Goal: Transaction & Acquisition: Book appointment/travel/reservation

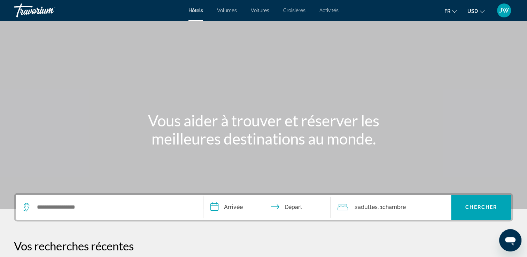
click at [252, 12] on span "Voitures" at bounding box center [260, 11] width 18 height 6
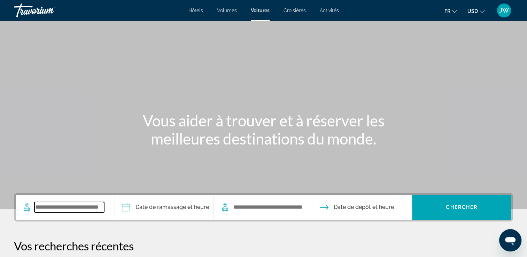
click at [64, 203] on input "Widget de recherche" at bounding box center [69, 207] width 70 height 10
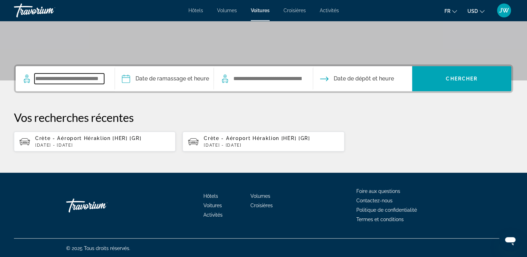
scroll to position [129, 0]
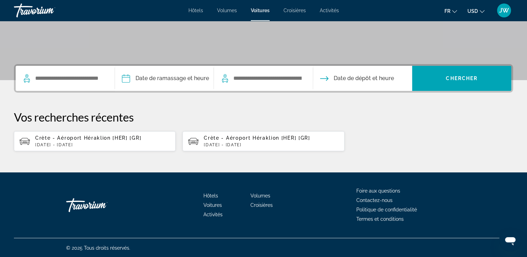
click at [63, 142] on p "jeu., 18 sept. - sam., 27 sept." at bounding box center [102, 144] width 135 height 5
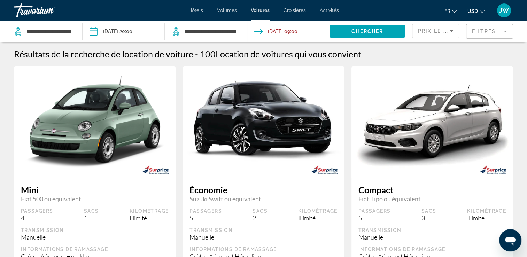
click at [128, 31] on input "Date de prise en charge : 18 sept. 2025 20:00" at bounding box center [123, 32] width 85 height 23
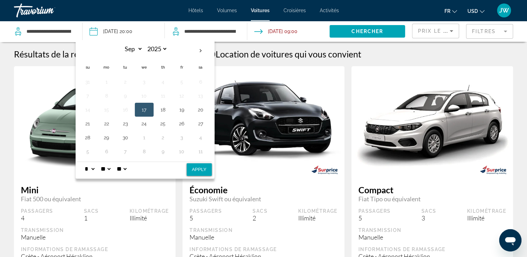
click at [98, 168] on div "* * * * * * * * * ** ** **" at bounding box center [91, 169] width 16 height 6
click at [93, 168] on select "* * * * * * * * * ** ** **" at bounding box center [89, 169] width 13 height 14
select select "*"
click at [83, 162] on select "* * * * * * * * * ** ** **" at bounding box center [89, 169] width 13 height 14
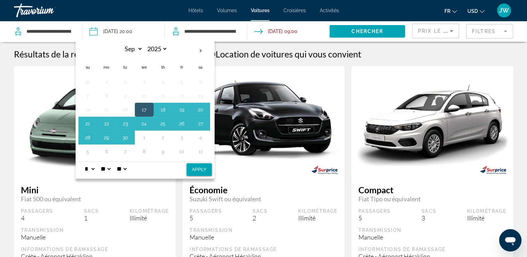
click at [198, 169] on button "Apply" at bounding box center [199, 169] width 25 height 13
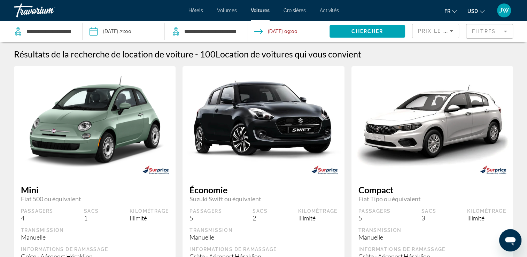
click at [114, 33] on input "**********" at bounding box center [123, 32] width 85 height 23
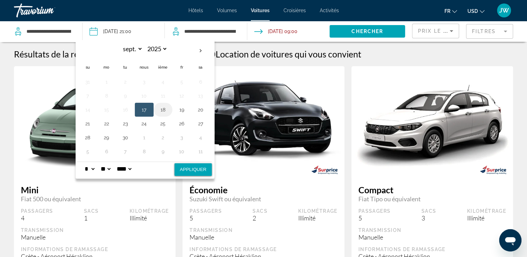
click at [163, 111] on button "18" at bounding box center [162, 110] width 11 height 10
click at [185, 170] on button "Appliquer" at bounding box center [192, 169] width 37 height 13
type input "**********"
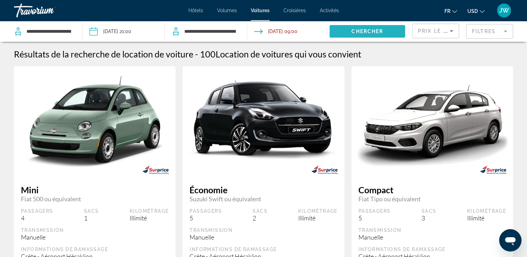
click at [365, 31] on span "Chercher" at bounding box center [367, 32] width 32 height 6
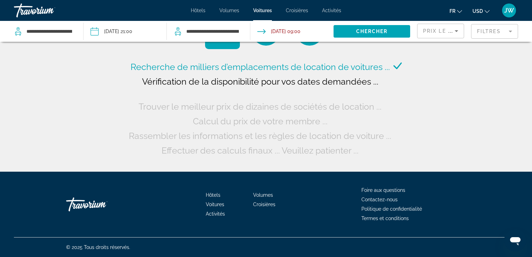
click at [484, 10] on button "USD USD ($) MXN (Mex$) CAD (Can$) GBP (£) EUR (€) AUD (A$) NZD (NZ$) CNY (CN¥)" at bounding box center [480, 11] width 17 height 10
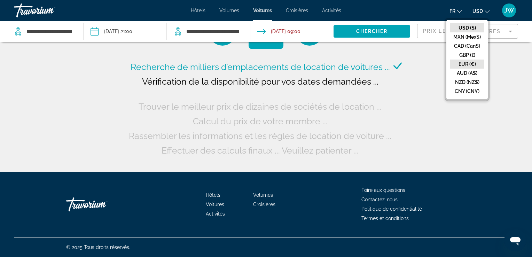
click at [465, 64] on button "EUR (€)" at bounding box center [467, 64] width 34 height 9
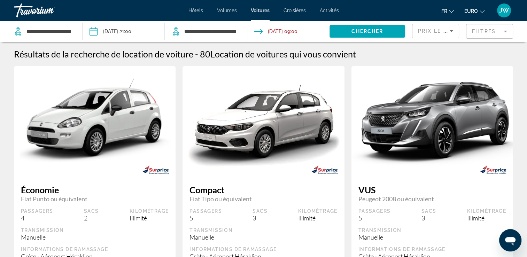
click at [478, 33] on mat-form-field "Filtres" at bounding box center [489, 31] width 47 height 15
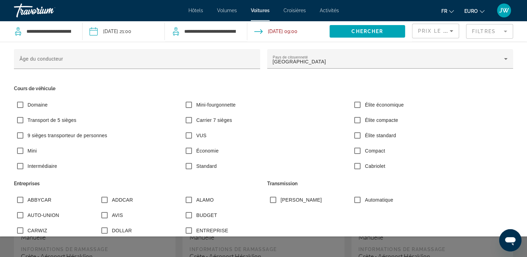
click at [505, 102] on div "Élite économique" at bounding box center [432, 106] width 169 height 15
click at [365, 34] on span "Widget de recherche" at bounding box center [367, 31] width 76 height 17
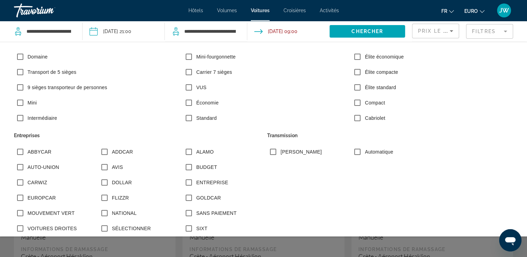
scroll to position [139, 0]
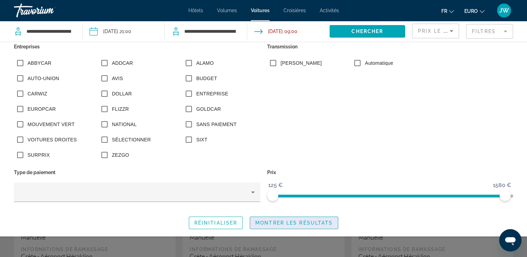
click at [264, 223] on span "Montrer les résultats" at bounding box center [293, 223] width 77 height 6
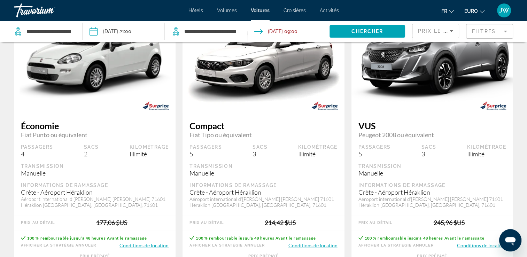
scroll to position [70, 0]
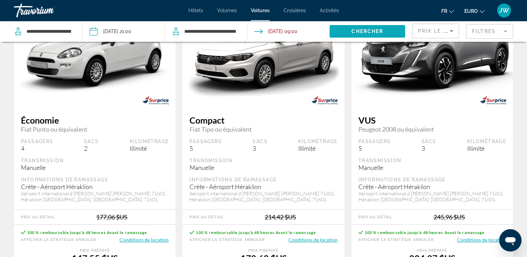
click at [354, 30] on span "Chercher" at bounding box center [367, 32] width 32 height 6
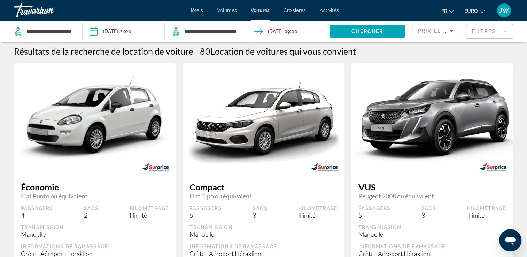
scroll to position [0, 0]
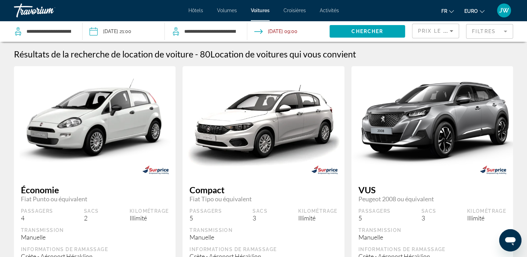
click at [476, 11] on span "EURO" at bounding box center [471, 11] width 14 height 6
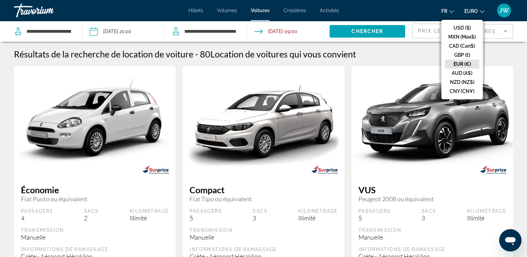
click at [458, 61] on button "EUR (€)" at bounding box center [462, 64] width 34 height 9
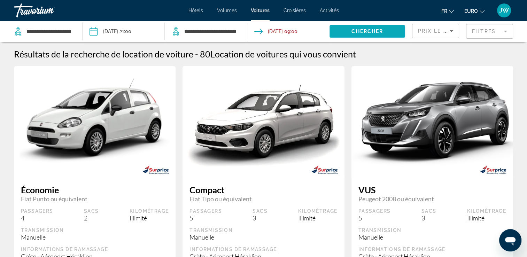
click at [365, 32] on span "Chercher" at bounding box center [367, 32] width 32 height 6
click at [449, 30] on icon "Trier par" at bounding box center [450, 31] width 3 height 2
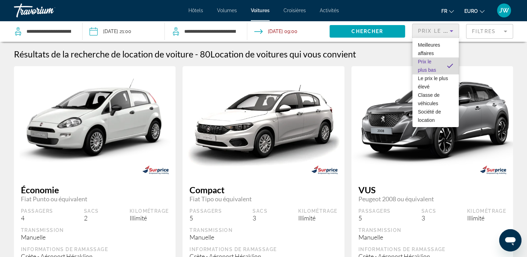
click at [428, 67] on span "Prix le plus bas" at bounding box center [427, 66] width 18 height 14
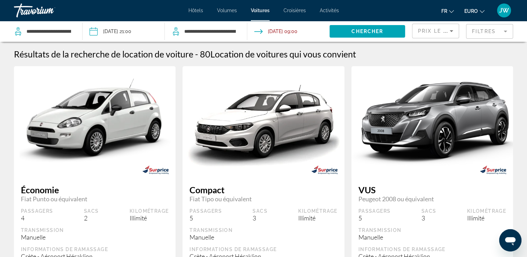
click at [475, 34] on mat-form-field "Filtres" at bounding box center [489, 31] width 47 height 15
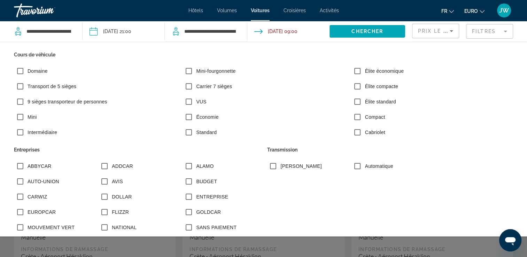
scroll to position [35, 0]
click at [363, 28] on span "Widget de recherche" at bounding box center [367, 31] width 76 height 17
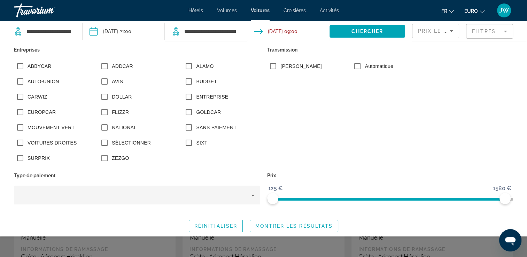
scroll to position [139, 0]
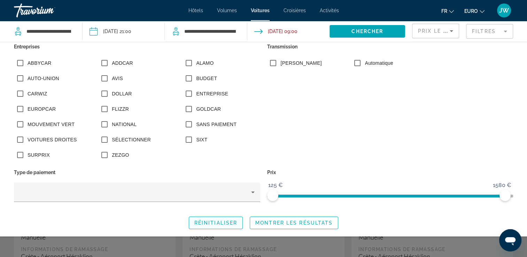
click at [220, 222] on span "Réinitialiser" at bounding box center [215, 223] width 43 height 6
click at [274, 221] on span "Montrer les résultats" at bounding box center [293, 223] width 77 height 6
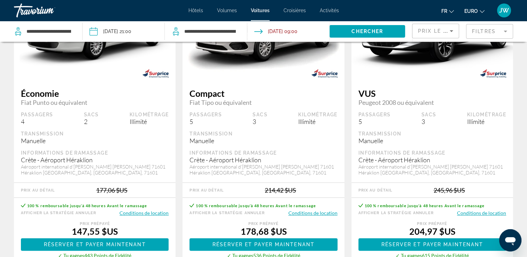
scroll to position [139, 0]
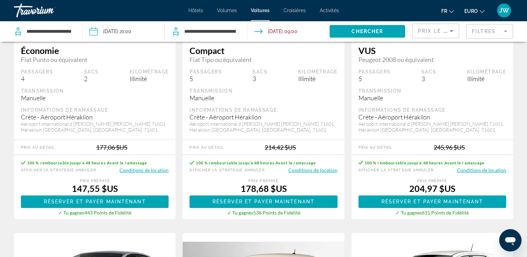
click at [475, 12] on span "EURO" at bounding box center [471, 11] width 14 height 6
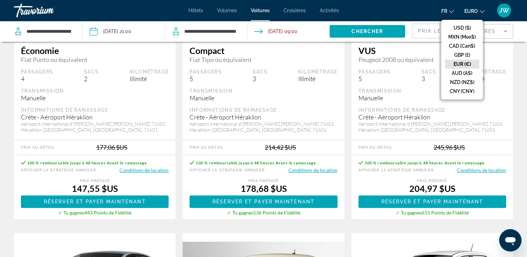
click at [464, 64] on button "EUR (€)" at bounding box center [462, 64] width 34 height 9
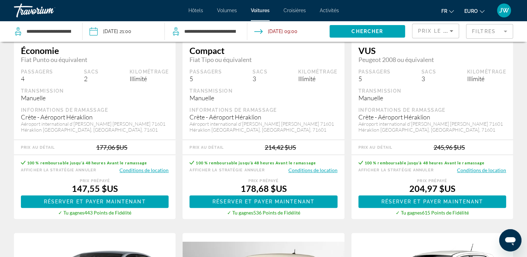
click at [477, 31] on mat-form-field "Filtres" at bounding box center [489, 31] width 47 height 15
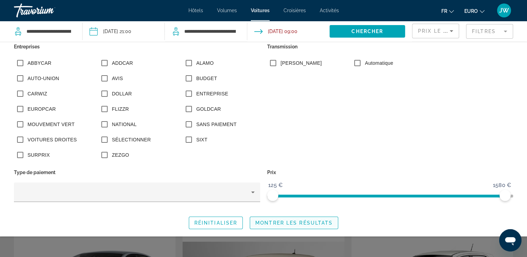
click at [276, 226] on span "Widget de recherche" at bounding box center [294, 222] width 88 height 17
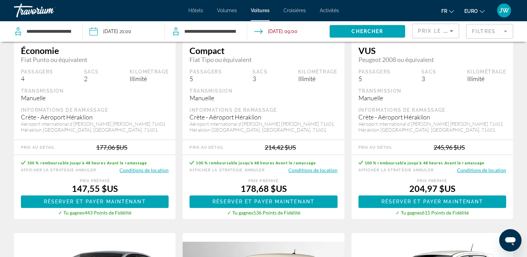
click at [262, 12] on span "Voitures" at bounding box center [260, 11] width 19 height 6
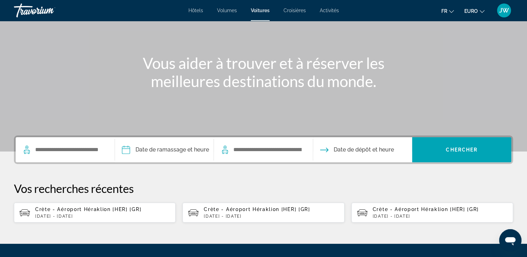
scroll to position [70, 0]
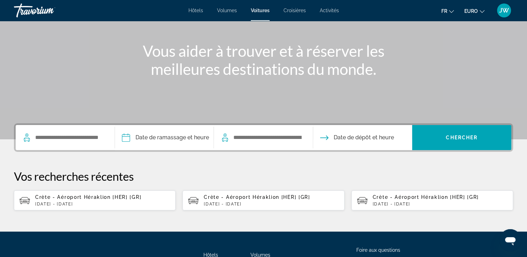
click at [81, 200] on div "Crète - Aéroport Héraklion [HER] [GR] jeu., 18 sept. - sam., 27 sept." at bounding box center [102, 200] width 135 height 12
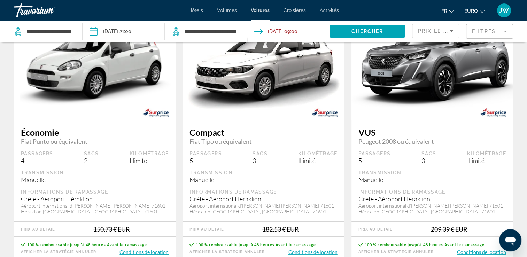
scroll to position [104, 0]
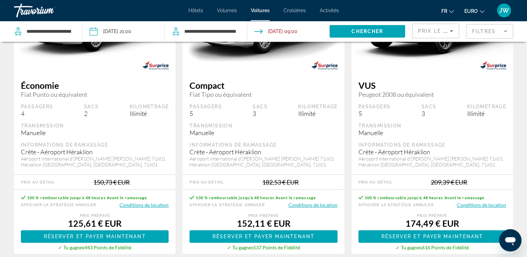
click at [154, 206] on button "Conditions de location" at bounding box center [143, 205] width 49 height 7
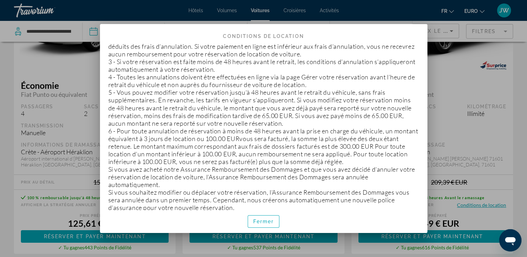
scroll to position [1253, 0]
drag, startPoint x: 263, startPoint y: 220, endPoint x: 280, endPoint y: 203, distance: 24.4
click at [263, 219] on span "Fermer" at bounding box center [263, 222] width 21 height 6
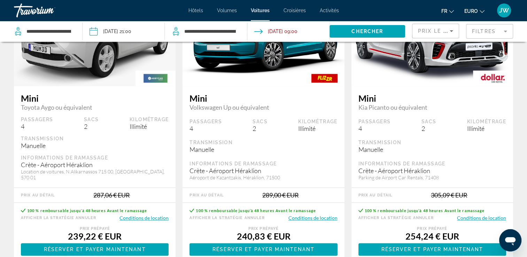
scroll to position [1148, 0]
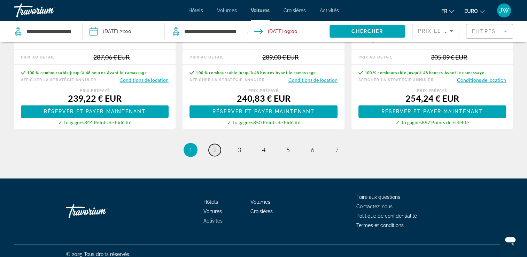
click at [214, 146] on span "2" at bounding box center [214, 150] width 3 height 8
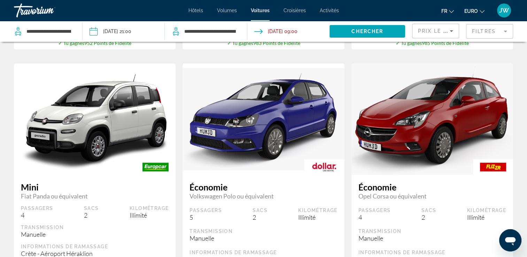
scroll to position [627, 0]
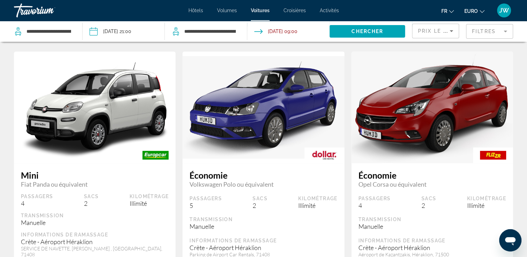
click at [85, 119] on img "Contenu principal" at bounding box center [95, 107] width 162 height 102
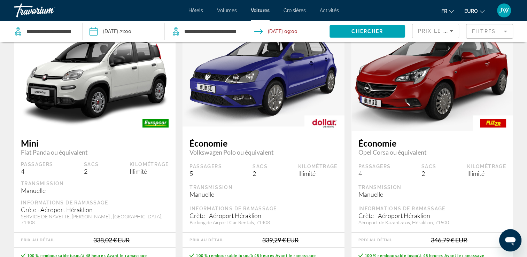
scroll to position [696, 0]
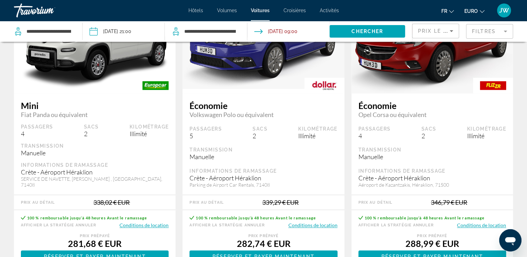
click at [149, 222] on button "Conditions de location" at bounding box center [143, 225] width 49 height 7
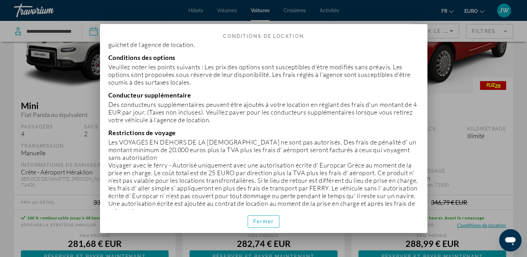
scroll to position [662, 0]
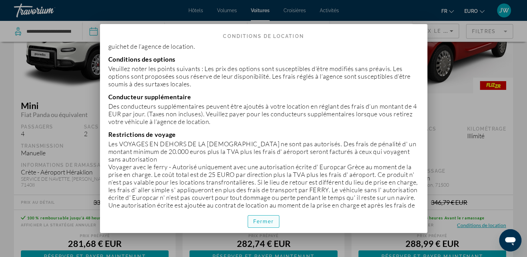
click at [269, 222] on span "Fermer" at bounding box center [263, 222] width 21 height 6
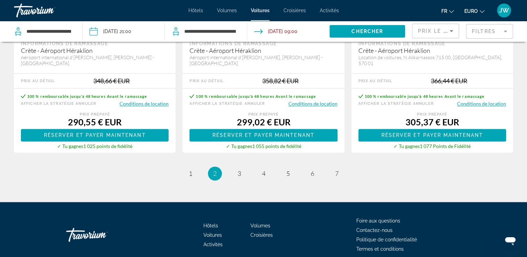
scroll to position [1129, 0]
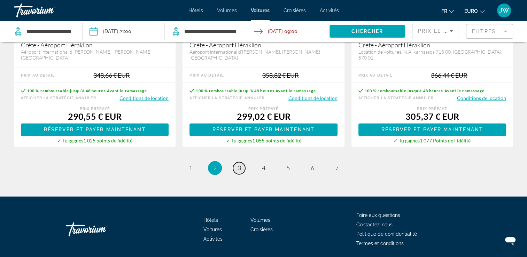
click at [242, 162] on link "page 3" at bounding box center [239, 168] width 12 height 12
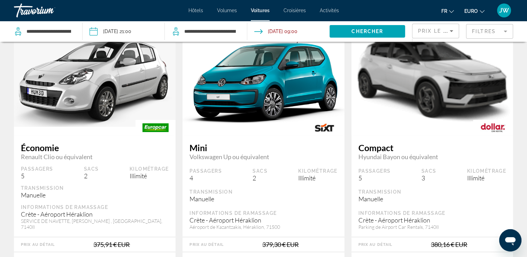
scroll to position [453, 0]
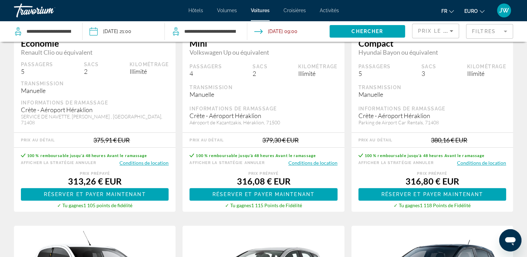
click at [305, 159] on button "Conditions de location" at bounding box center [312, 162] width 49 height 7
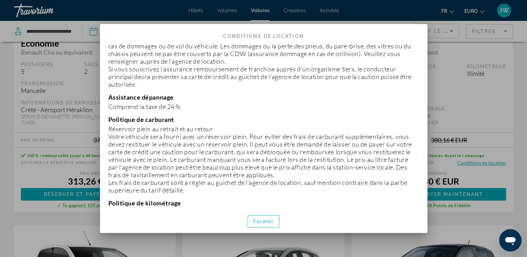
scroll to position [627, 0]
click at [266, 223] on span "Fermer" at bounding box center [263, 222] width 21 height 6
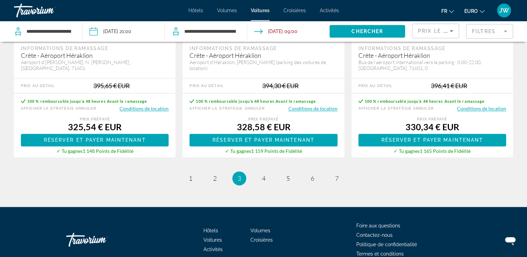
scroll to position [1148, 0]
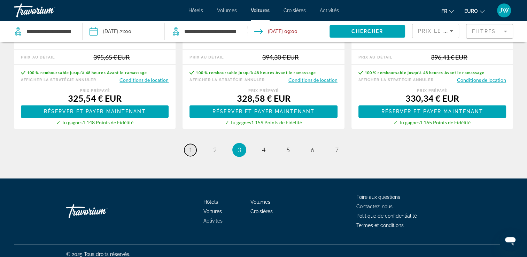
click at [190, 146] on span "1" at bounding box center [190, 150] width 3 height 8
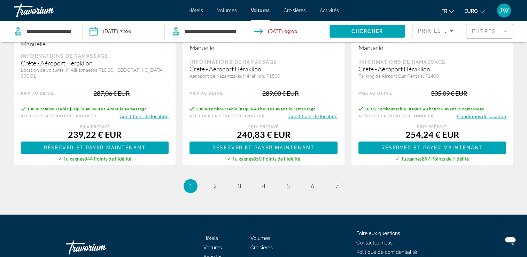
scroll to position [1148, 0]
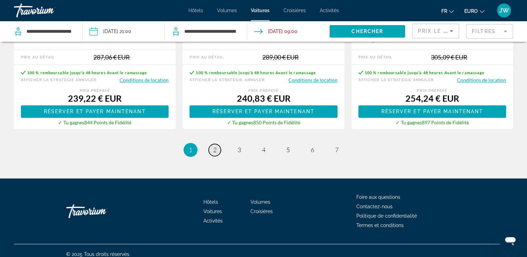
click at [214, 146] on span "2" at bounding box center [214, 150] width 3 height 8
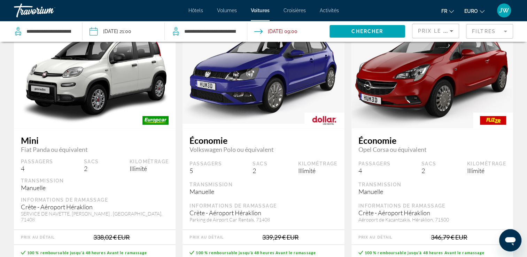
scroll to position [696, 0]
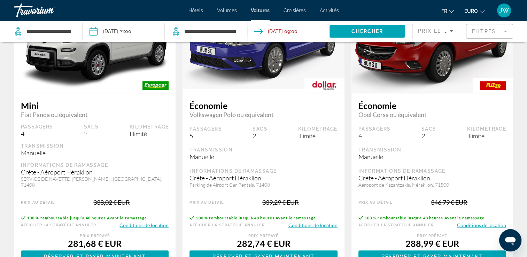
click at [145, 222] on button "Conditions de location" at bounding box center [143, 225] width 49 height 7
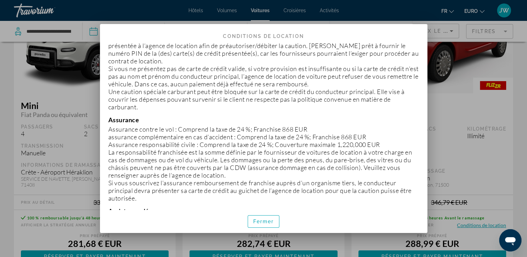
scroll to position [348, 0]
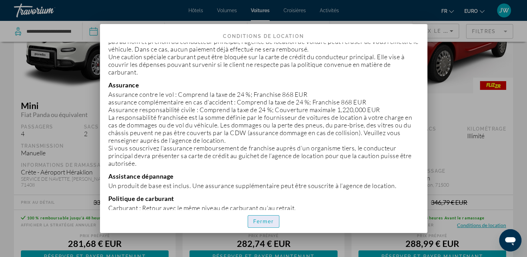
click at [260, 222] on span "Fermer" at bounding box center [263, 222] width 21 height 6
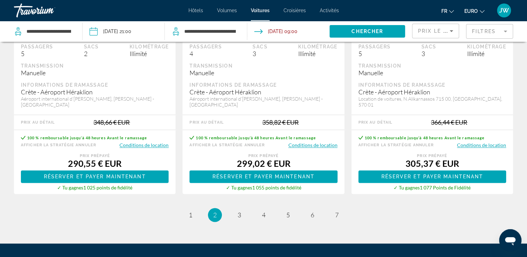
scroll to position [1129, 0]
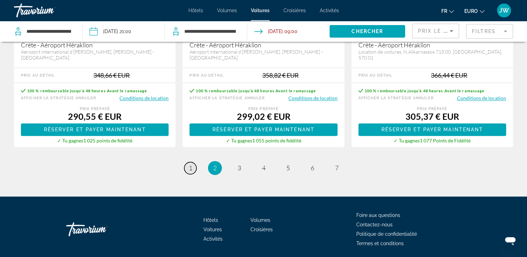
click at [190, 164] on span "1" at bounding box center [190, 168] width 3 height 8
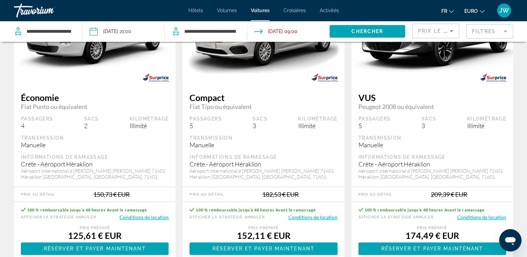
scroll to position [104, 0]
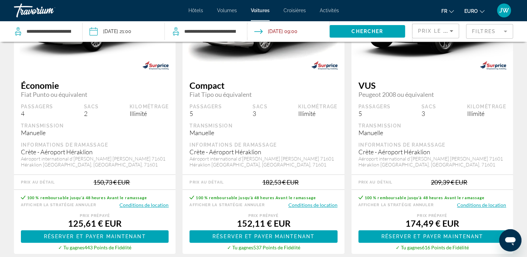
click at [142, 204] on button "Conditions de location" at bounding box center [143, 205] width 49 height 7
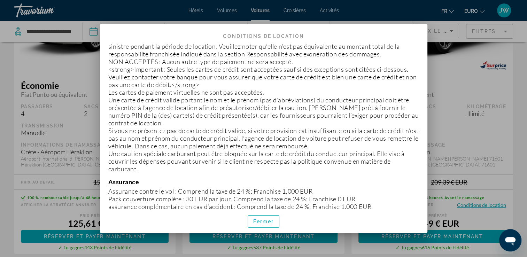
scroll to position [383, 0]
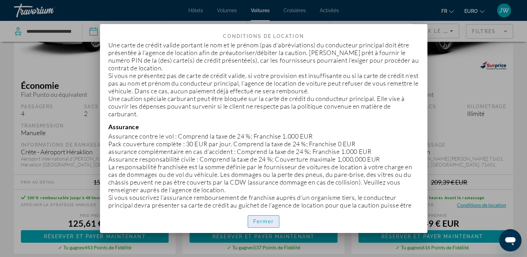
click at [268, 221] on span "Fermer" at bounding box center [263, 222] width 21 height 6
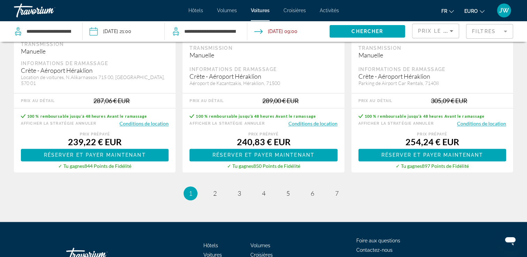
scroll to position [1148, 0]
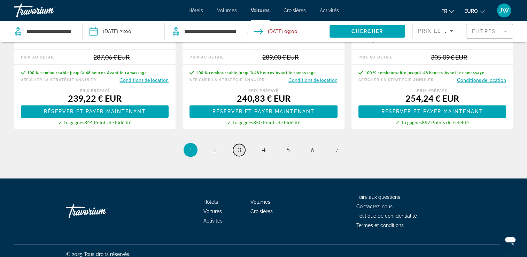
click at [240, 146] on span "3" at bounding box center [238, 150] width 3 height 8
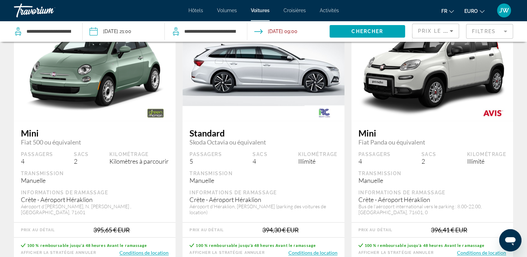
scroll to position [1010, 0]
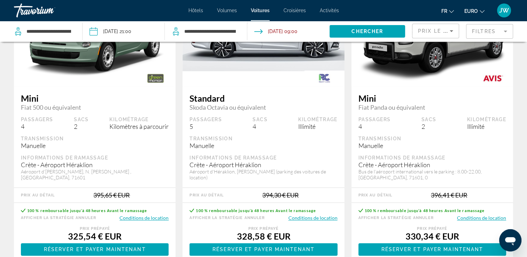
click at [469, 214] on button "Conditions de location" at bounding box center [481, 217] width 49 height 7
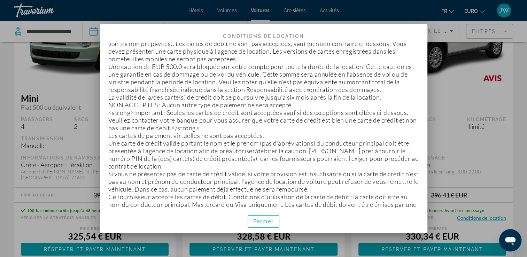
scroll to position [279, 0]
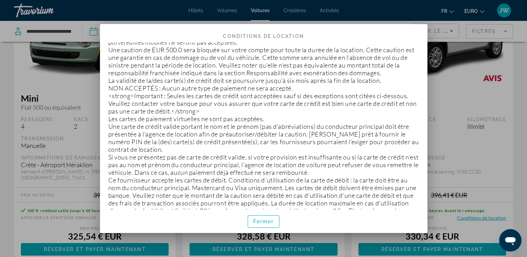
drag, startPoint x: 365, startPoint y: 32, endPoint x: 347, endPoint y: 49, distance: 24.7
click at [304, 38] on h2 "Conditions de location" at bounding box center [263, 33] width 327 height 18
drag, startPoint x: 267, startPoint y: 222, endPoint x: 288, endPoint y: 217, distance: 21.9
click at [271, 220] on span "Fermer" at bounding box center [263, 222] width 21 height 6
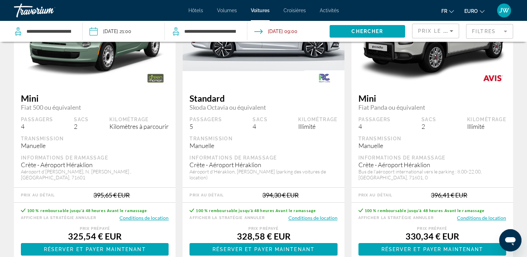
scroll to position [1010, 0]
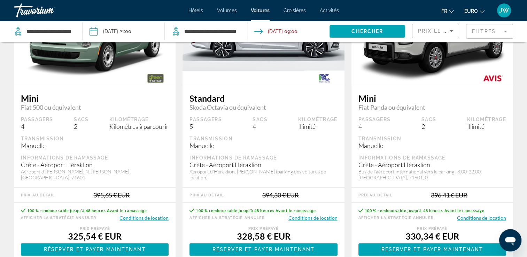
click at [468, 214] on button "Conditions de location" at bounding box center [481, 217] width 49 height 7
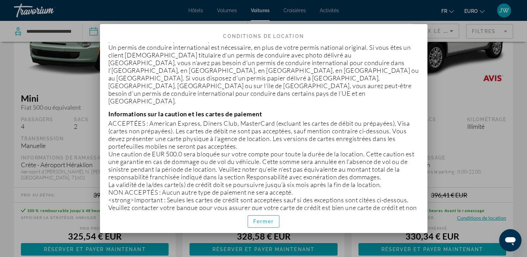
scroll to position [174, 0]
click at [256, 221] on span "Fermer" at bounding box center [263, 222] width 21 height 6
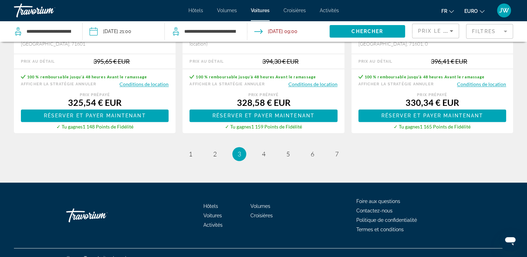
scroll to position [1148, 0]
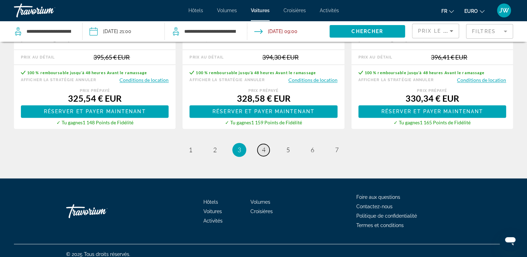
click at [263, 146] on span "4" at bounding box center [263, 150] width 3 height 8
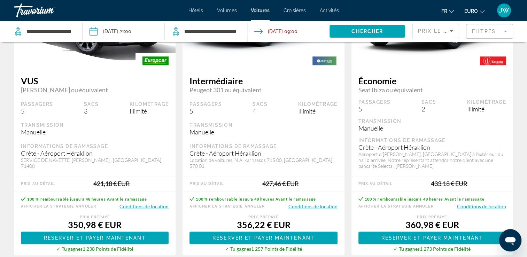
scroll to position [731, 0]
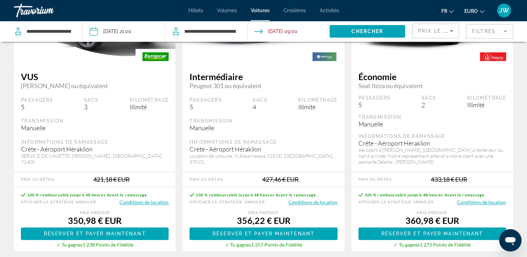
click at [142, 202] on button "Conditions de location" at bounding box center [143, 202] width 49 height 7
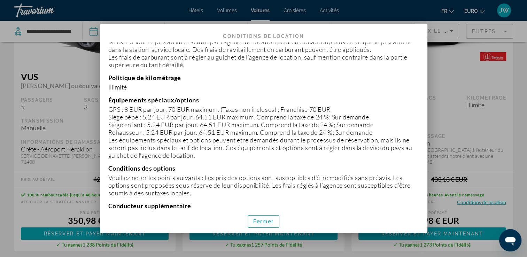
scroll to position [557, 0]
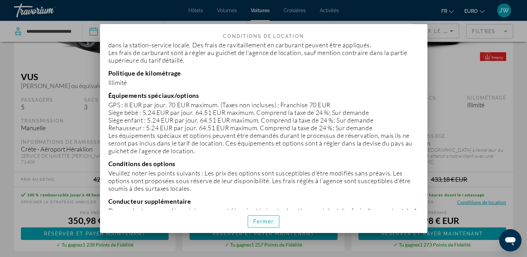
click at [267, 220] on span "Fermer" at bounding box center [263, 222] width 21 height 6
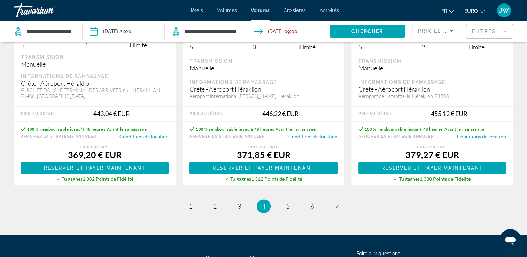
scroll to position [1149, 0]
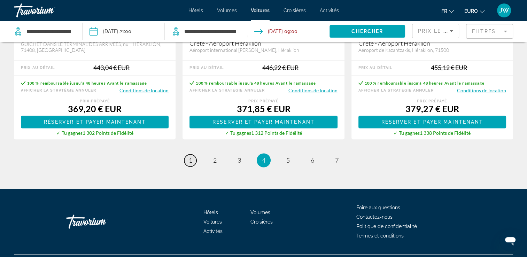
click at [187, 159] on link "page 1" at bounding box center [190, 160] width 12 height 12
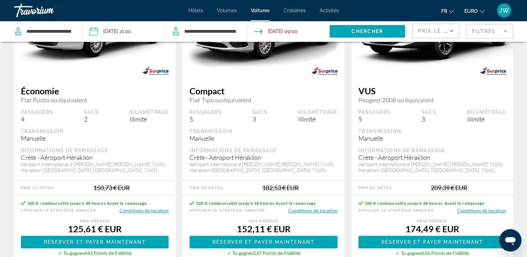
scroll to position [104, 0]
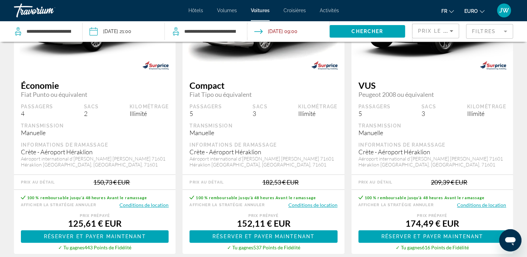
click at [315, 207] on button "Conditions de location" at bounding box center [312, 205] width 49 height 7
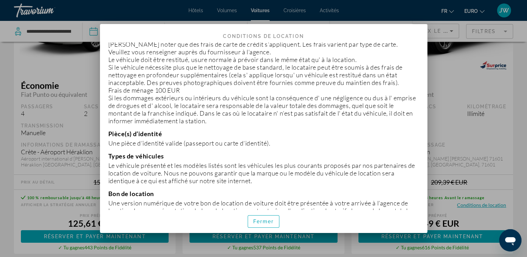
scroll to position [1009, 0]
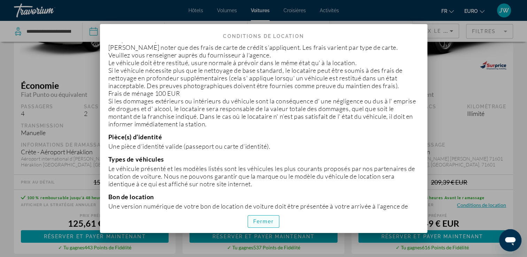
click at [267, 224] on span "button" at bounding box center [263, 221] width 31 height 17
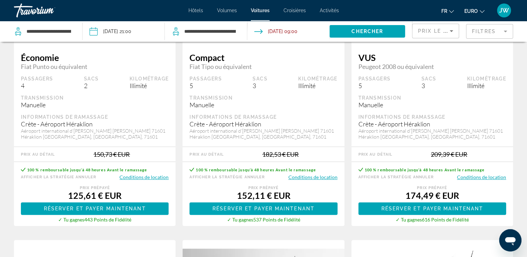
scroll to position [174, 0]
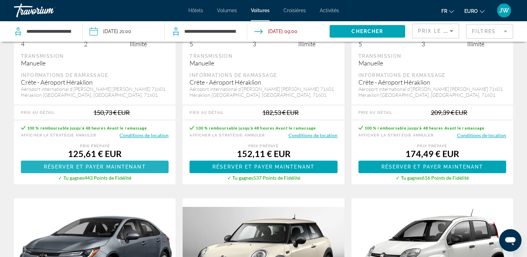
click at [110, 165] on span "Réserver et payer maintenant" at bounding box center [95, 167] width 102 height 6
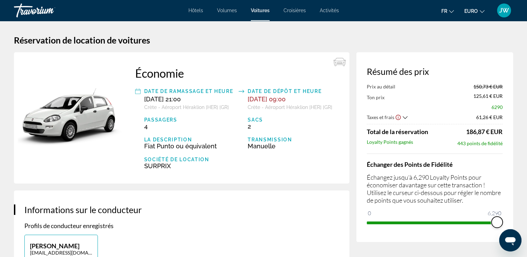
drag, startPoint x: 376, startPoint y: 213, endPoint x: 511, endPoint y: 198, distance: 135.5
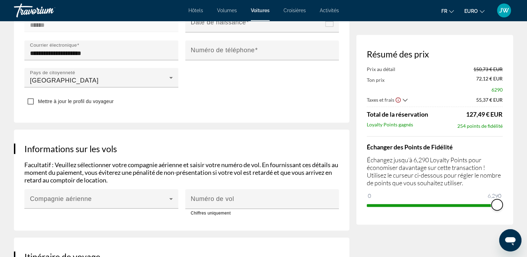
scroll to position [348, 0]
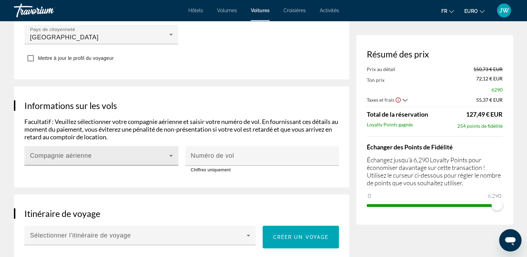
click at [122, 154] on span "Contenu principal" at bounding box center [99, 158] width 139 height 8
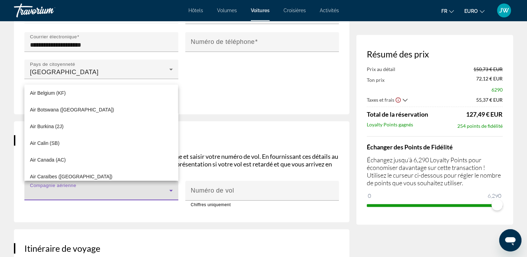
scroll to position [251, 0]
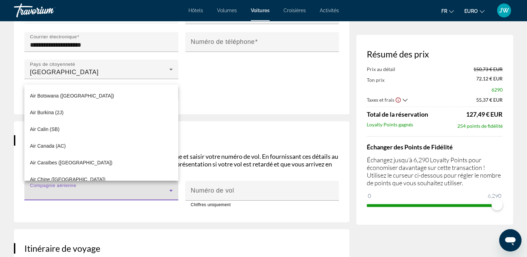
click at [216, 133] on div at bounding box center [263, 128] width 527 height 257
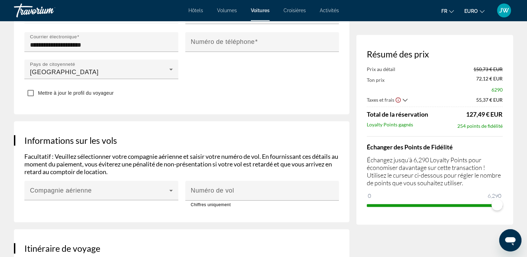
click at [76, 210] on div "Informations sur les vols Facultatif : Veuillez sélectionner votre compagnie aé…" at bounding box center [181, 171] width 335 height 101
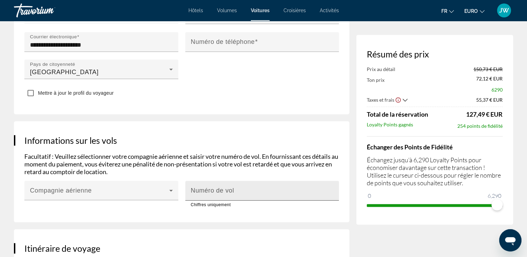
click at [233, 189] on input "Numéro de vol" at bounding box center [264, 193] width 147 height 8
click at [226, 189] on input "Numéro de vol" at bounding box center [264, 193] width 147 height 8
type input "*"
click at [231, 192] on input "****" at bounding box center [264, 193] width 147 height 8
click at [335, 195] on input "****" at bounding box center [264, 193] width 147 height 8
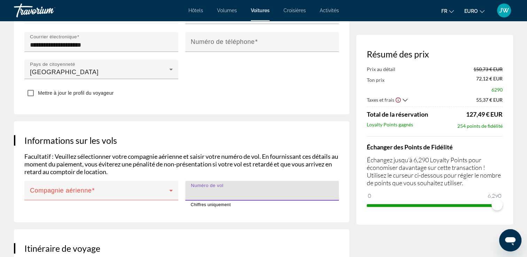
click at [335, 195] on input "****" at bounding box center [264, 193] width 147 height 8
click at [333, 191] on input "****" at bounding box center [264, 193] width 147 height 8
type input "****"
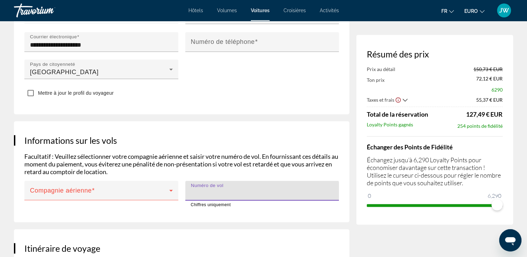
click at [333, 191] on input "****" at bounding box center [264, 193] width 147 height 8
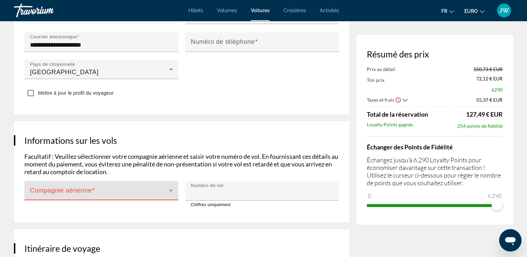
click at [128, 191] on span "Contenu principal" at bounding box center [99, 193] width 139 height 8
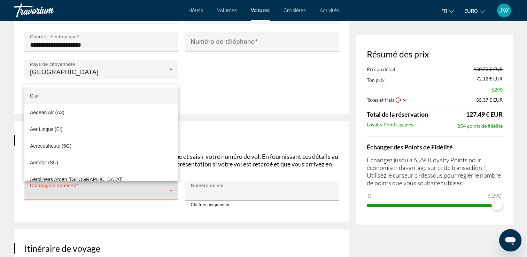
drag, startPoint x: 175, startPoint y: 216, endPoint x: 179, endPoint y: 207, distance: 9.7
click at [175, 214] on div at bounding box center [263, 128] width 527 height 257
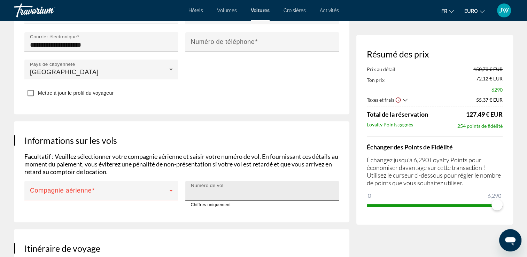
click at [192, 191] on input "****" at bounding box center [264, 193] width 147 height 8
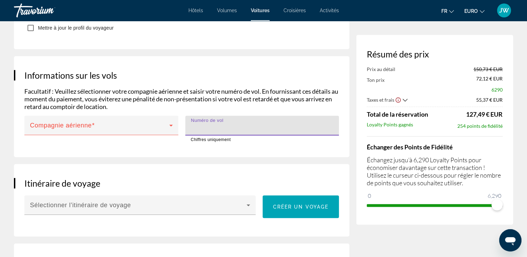
scroll to position [383, 0]
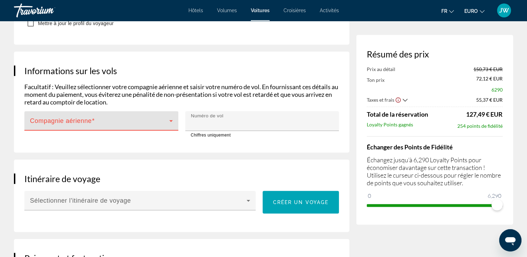
click at [106, 122] on span "Contenu principal" at bounding box center [99, 123] width 139 height 8
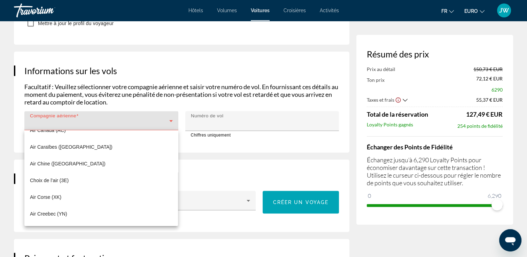
scroll to position [0, 0]
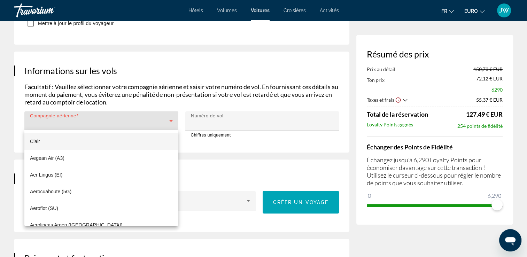
drag, startPoint x: 173, startPoint y: 150, endPoint x: 173, endPoint y: 134, distance: 15.7
click at [173, 134] on div "Clair Aegean Air (A3) Aer Lingus (EI) Aerocuahoute (5G) Aeroflot (SU) Aerolinea…" at bounding box center [101, 178] width 154 height 96
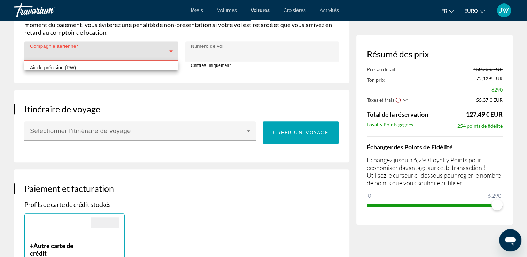
scroll to position [3544, 0]
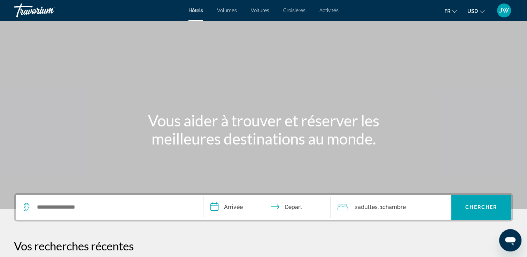
click at [500, 13] on span "JW" at bounding box center [504, 10] width 10 height 7
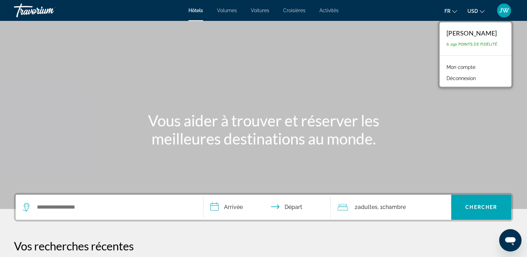
click at [469, 44] on span "6 290 points de fidélité" at bounding box center [471, 44] width 51 height 5
click at [457, 67] on link "Mon compte" at bounding box center [461, 67] width 36 height 9
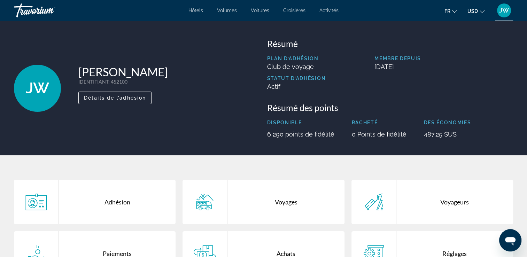
click at [476, 12] on span "USD" at bounding box center [472, 11] width 10 height 6
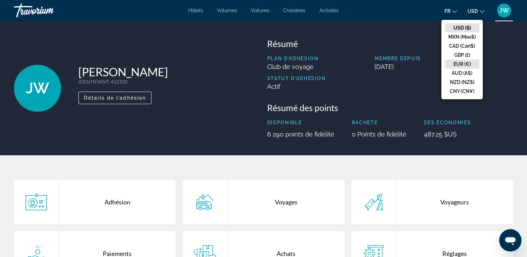
click at [459, 62] on button "EUR (€)" at bounding box center [462, 64] width 34 height 9
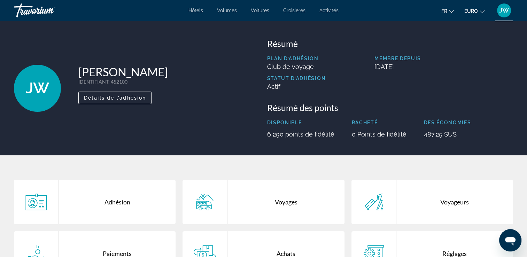
click at [504, 12] on span "JW" at bounding box center [504, 10] width 10 height 7
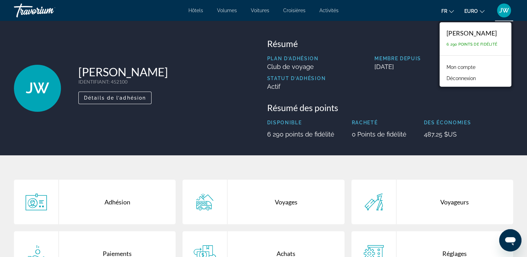
click at [475, 67] on link "Mon compte" at bounding box center [461, 67] width 36 height 9
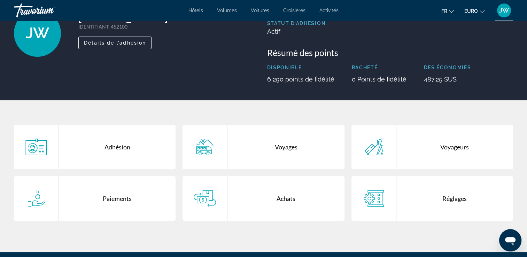
scroll to position [70, 0]
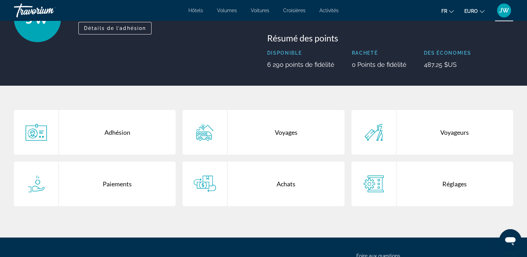
click at [282, 134] on div "Voyages" at bounding box center [285, 132] width 117 height 45
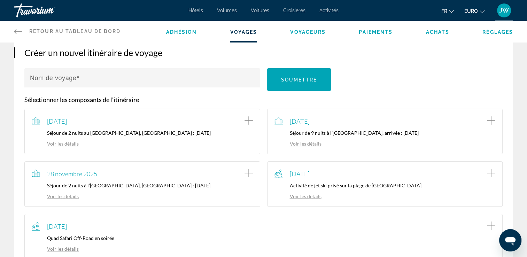
scroll to position [70, 0]
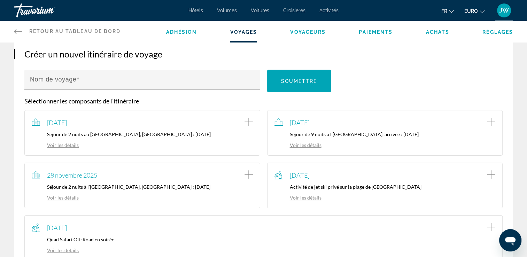
click at [308, 197] on link "Voir les détails" at bounding box center [297, 198] width 47 height 6
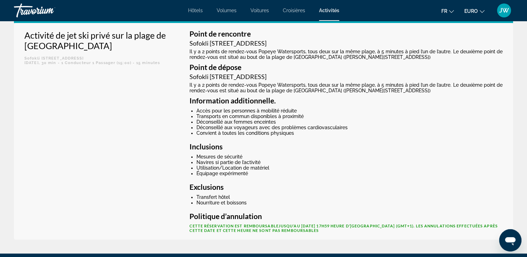
scroll to position [264, 0]
